Goal: Task Accomplishment & Management: Manage account settings

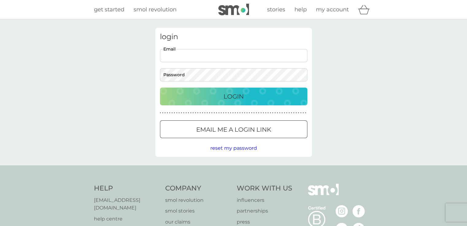
click at [176, 56] on input "Email" at bounding box center [233, 55] width 147 height 13
type input "abelenyesi@gmail.com"
click at [160, 88] on button "Login" at bounding box center [233, 97] width 147 height 18
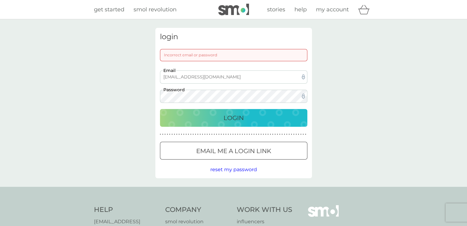
click at [106, 86] on div "login Incorrect email or password abelenyesi@gmail.com Email Password Login ● ●…" at bounding box center [233, 103] width 467 height 168
click at [160, 109] on button "Login" at bounding box center [233, 118] width 147 height 18
click at [129, 88] on div "login Incorrect email or password abelenyesi@gmail.com Email Password Login ● ●…" at bounding box center [233, 103] width 467 height 168
click at [160, 109] on button "Login" at bounding box center [233, 118] width 147 height 18
click at [145, 94] on div "login Incorrect email or password abelenyesi@gmail.com Email Password Login ● ●…" at bounding box center [233, 103] width 467 height 168
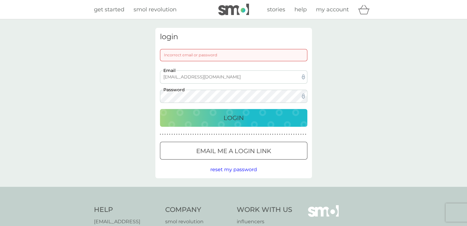
click at [160, 109] on button "Login" at bounding box center [233, 118] width 147 height 18
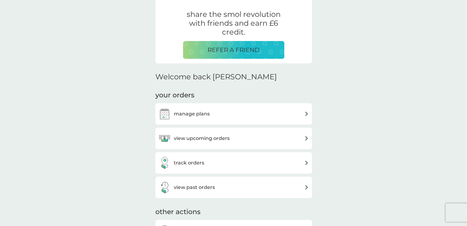
scroll to position [123, 0]
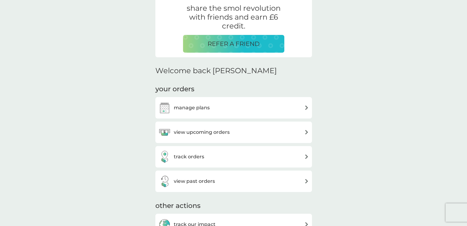
click at [234, 106] on div "manage plans" at bounding box center [233, 108] width 150 height 12
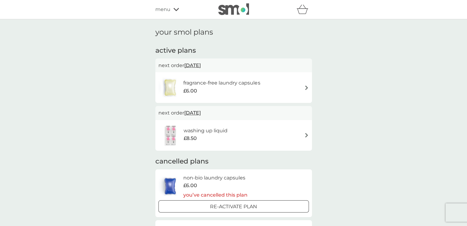
click at [239, 87] on div "£6.00" at bounding box center [221, 91] width 77 height 8
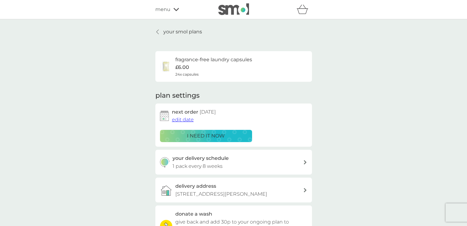
click at [186, 120] on span "edit date" at bounding box center [183, 120] width 22 height 6
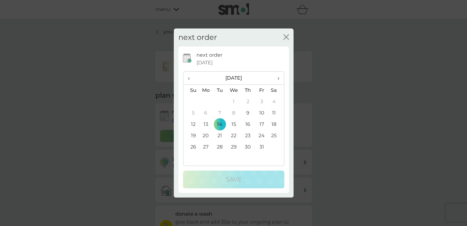
click at [249, 114] on td "9" at bounding box center [248, 113] width 14 height 11
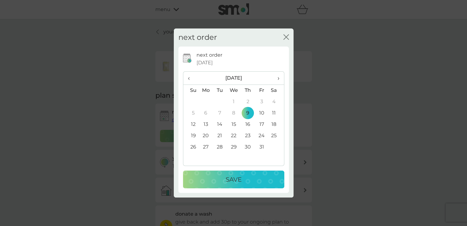
click at [241, 180] on p "Save" at bounding box center [234, 180] width 16 height 10
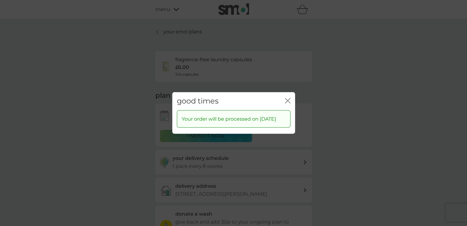
click at [288, 98] on icon "close" at bounding box center [288, 101] width 6 height 6
